Goal: Navigation & Orientation: Find specific page/section

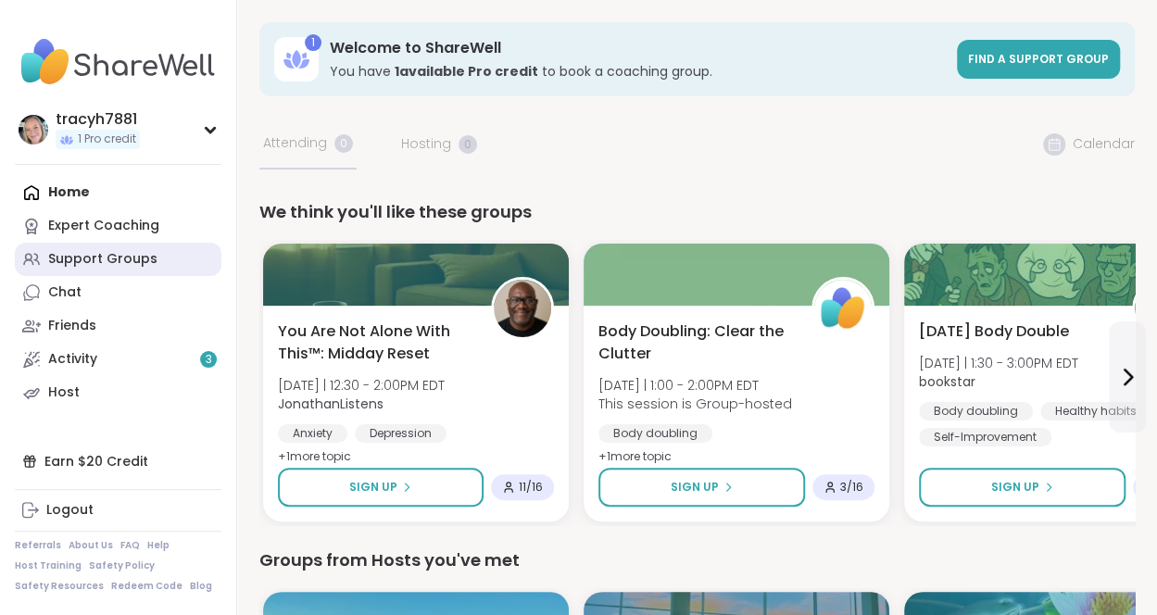
click at [95, 262] on div "Support Groups" at bounding box center [102, 259] width 109 height 19
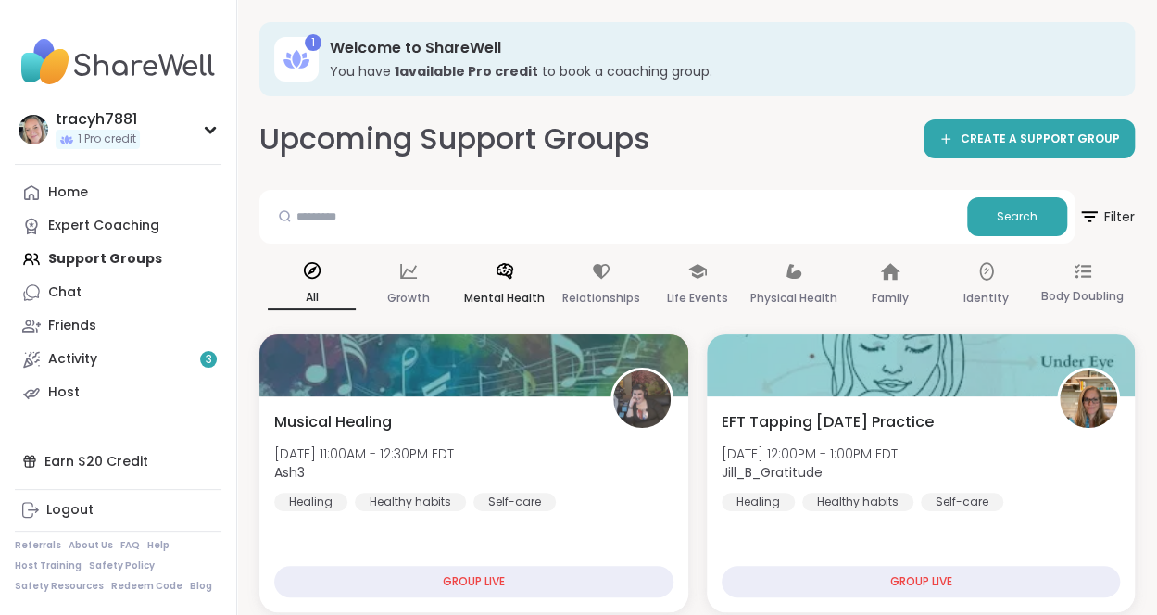
click at [507, 279] on icon at bounding box center [505, 271] width 20 height 20
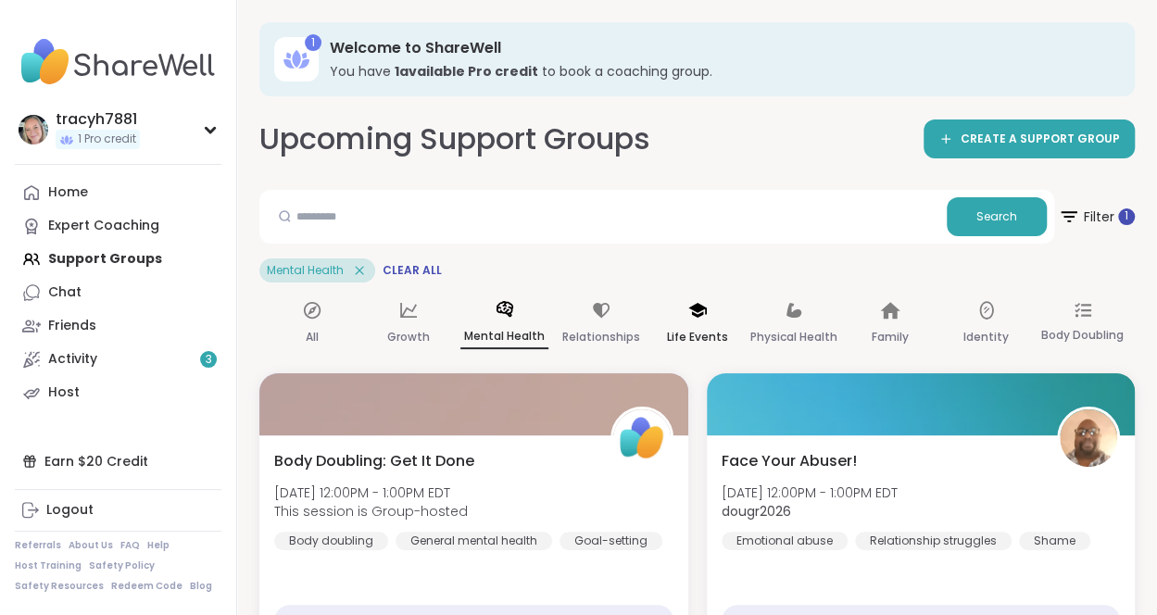
click at [686, 313] on div "Life Events" at bounding box center [697, 324] width 88 height 69
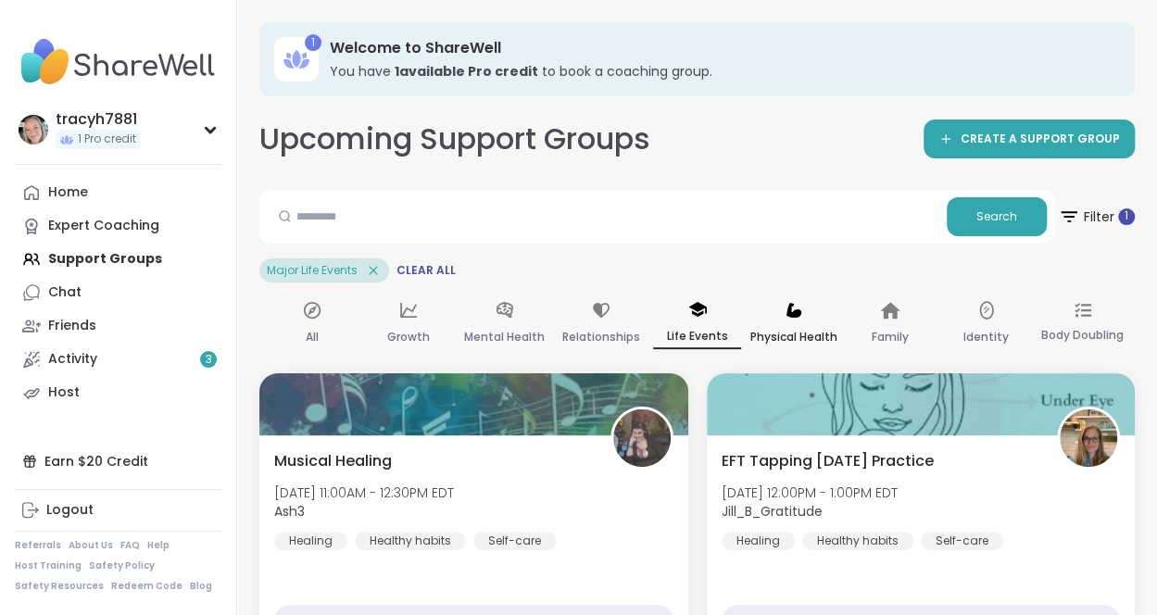
click at [790, 303] on icon at bounding box center [793, 310] width 15 height 15
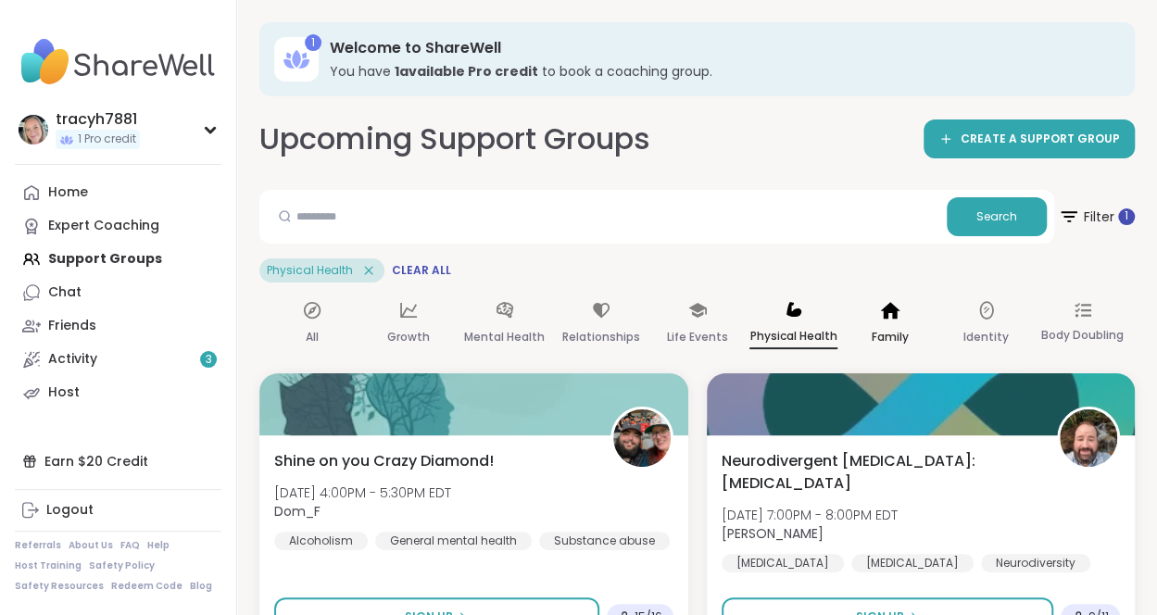
click at [885, 307] on icon at bounding box center [889, 310] width 19 height 17
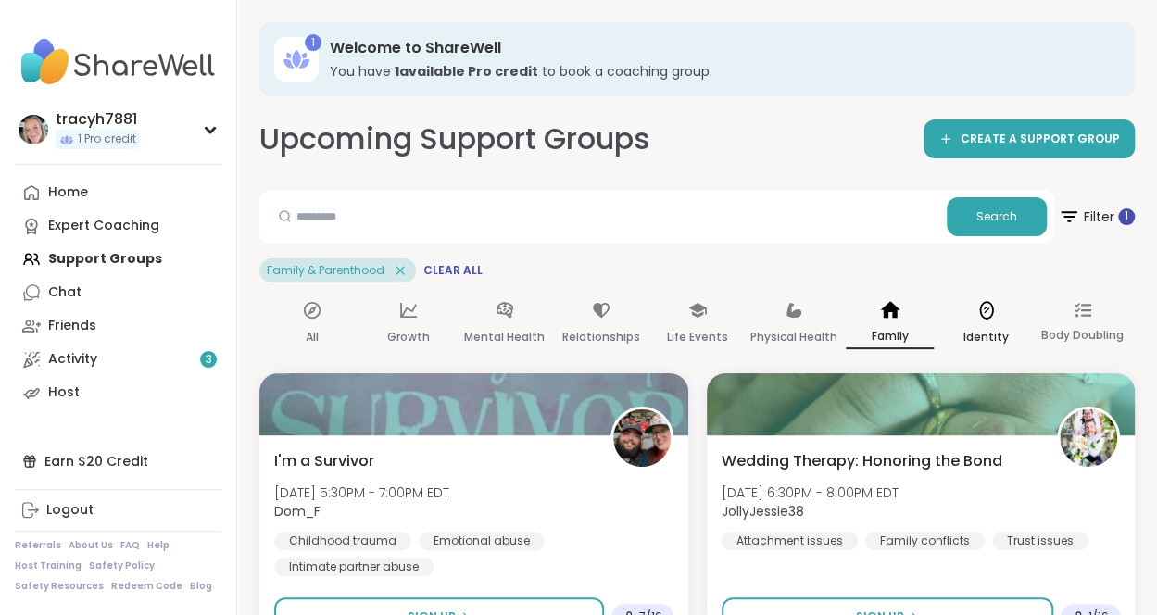
click at [986, 316] on icon at bounding box center [987, 310] width 20 height 20
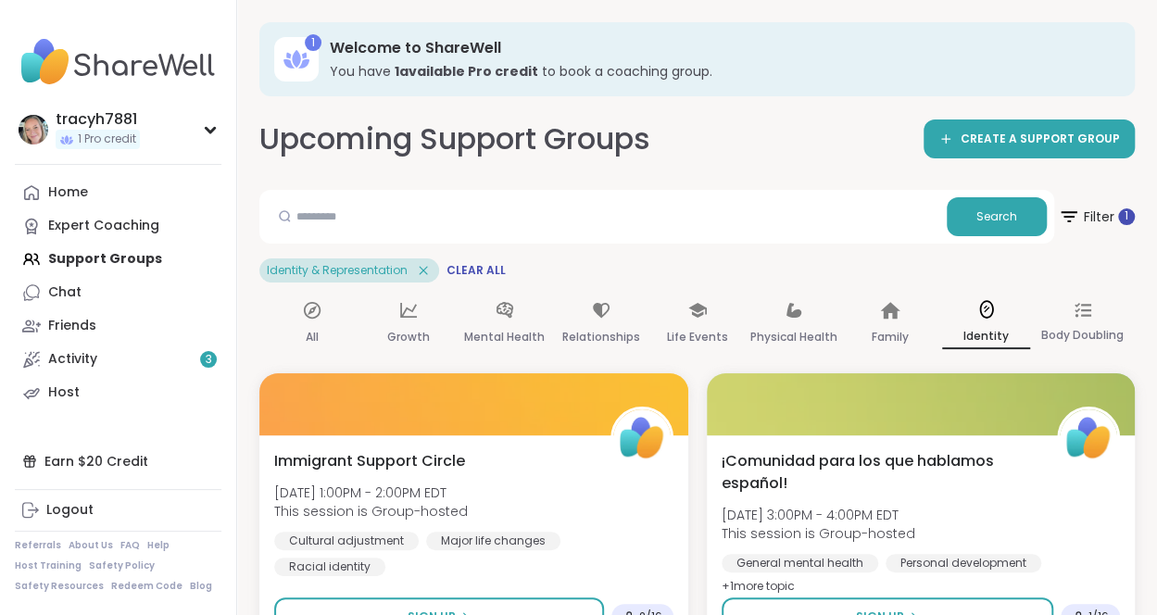
click at [69, 258] on div "Home Expert Coaching Support Groups Chat Friends Activity 3 Host" at bounding box center [118, 292] width 207 height 233
click at [91, 357] on div "Activity 3" at bounding box center [72, 359] width 49 height 19
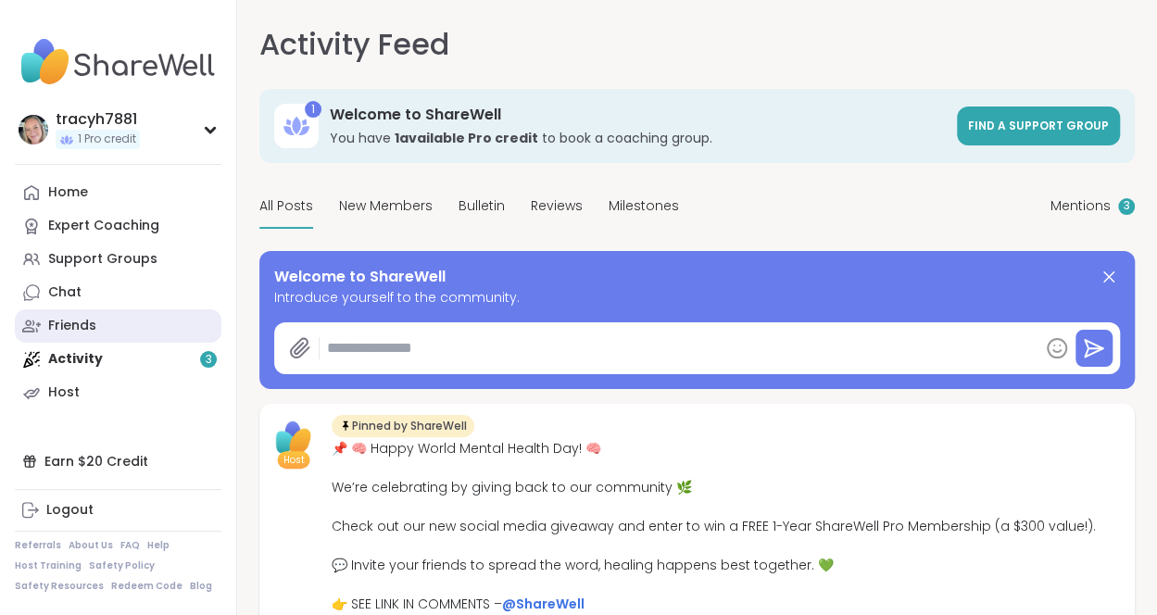
type textarea "*"
click at [1088, 203] on span "Mentions" at bounding box center [1081, 205] width 60 height 19
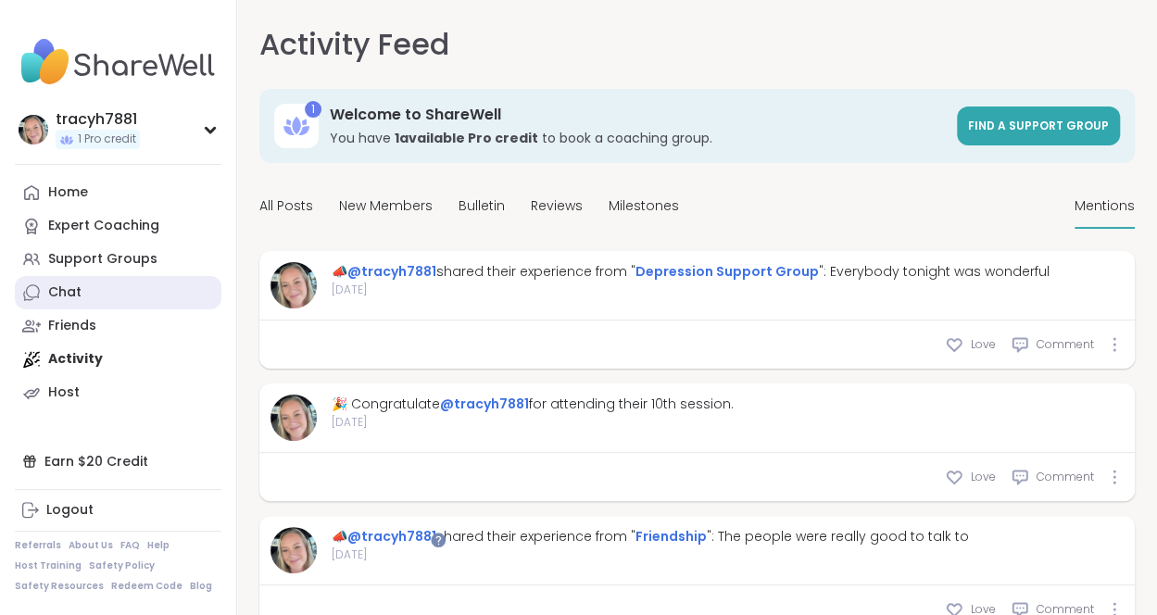
click at [61, 286] on div "Chat" at bounding box center [64, 293] width 33 height 19
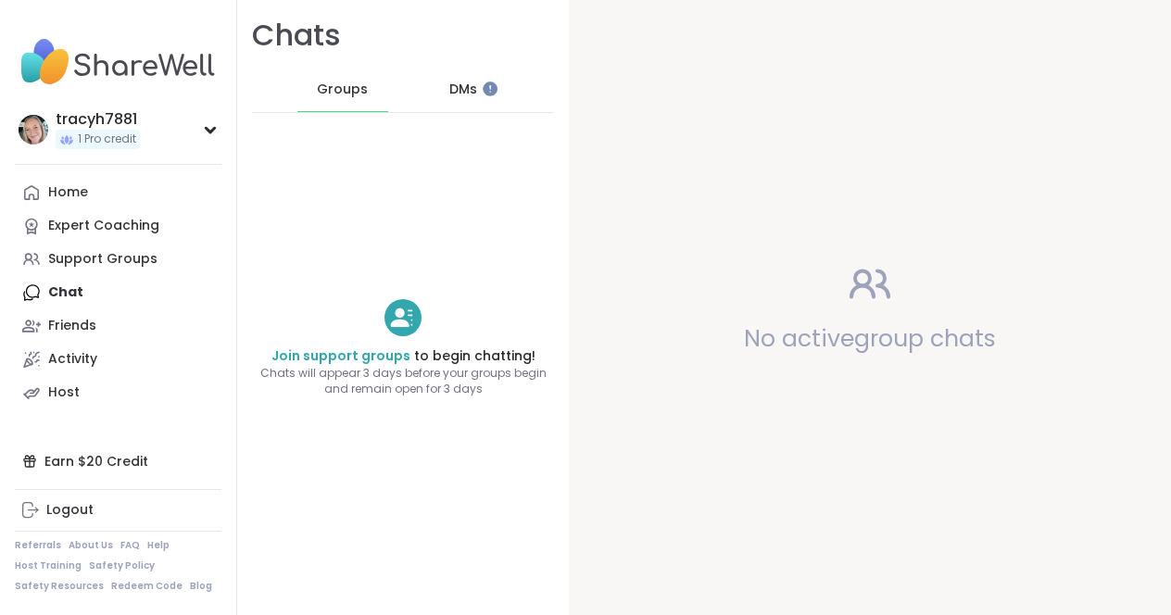
click at [466, 86] on span "DMs" at bounding box center [463, 90] width 28 height 19
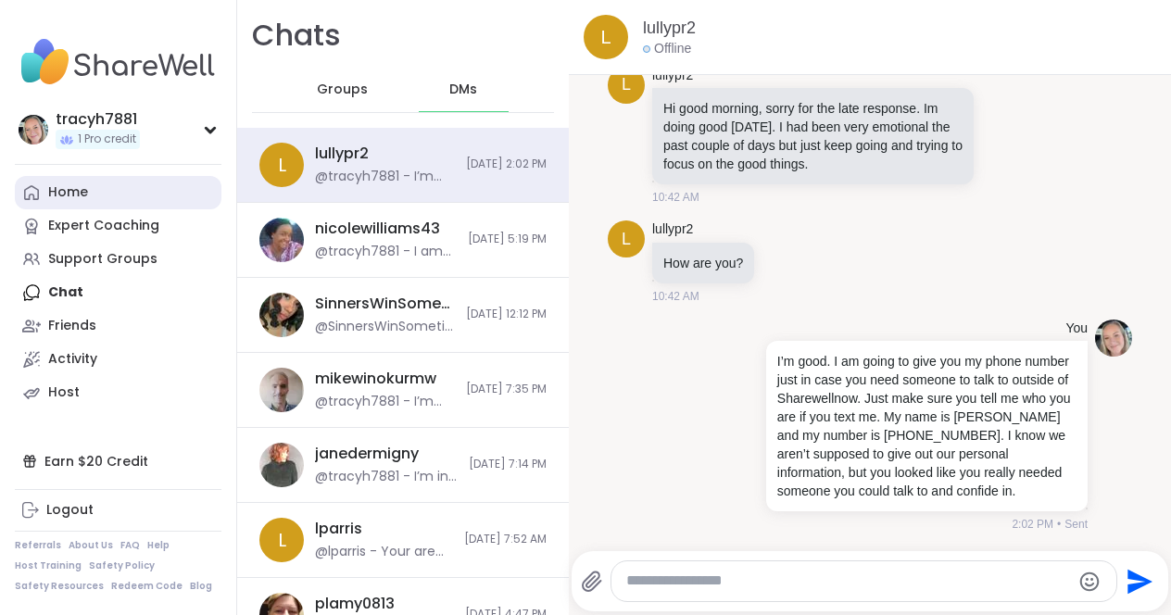
click at [64, 183] on div "Home" at bounding box center [68, 192] width 40 height 19
